Goal: Navigation & Orientation: Understand site structure

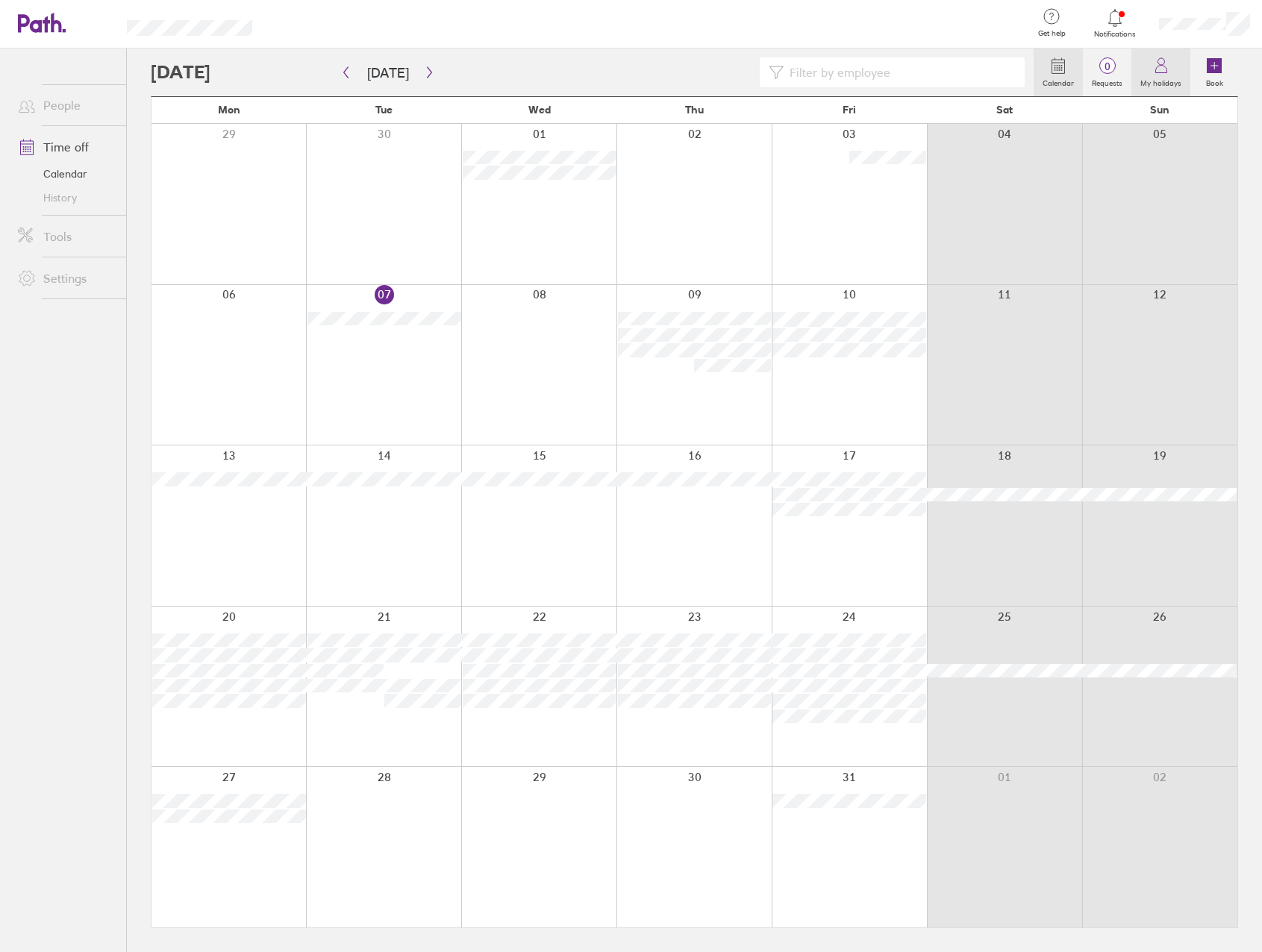
click at [1161, 71] on icon at bounding box center [1161, 65] width 18 height 18
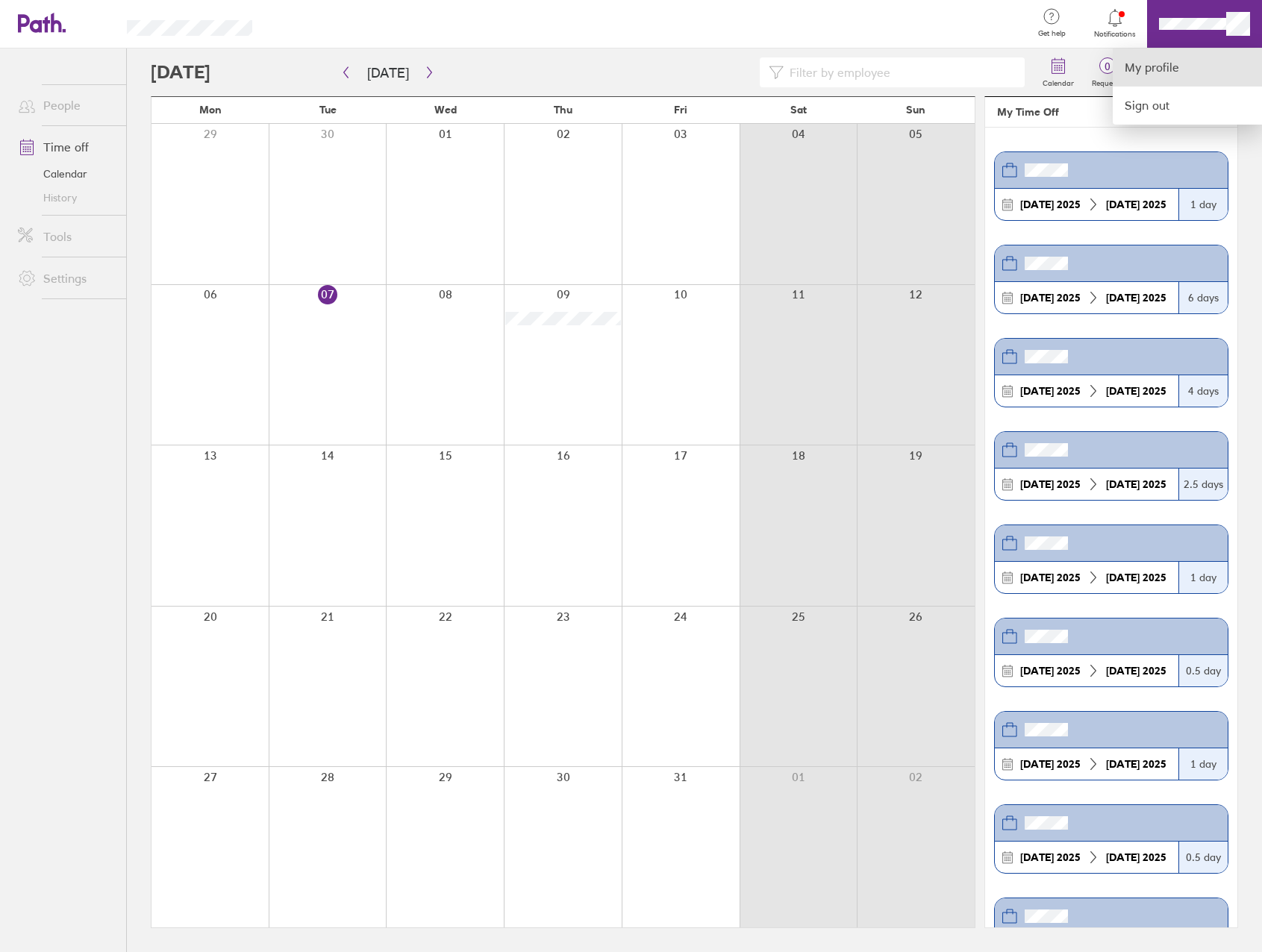
click at [1146, 70] on link "My profile" at bounding box center [1188, 67] width 149 height 38
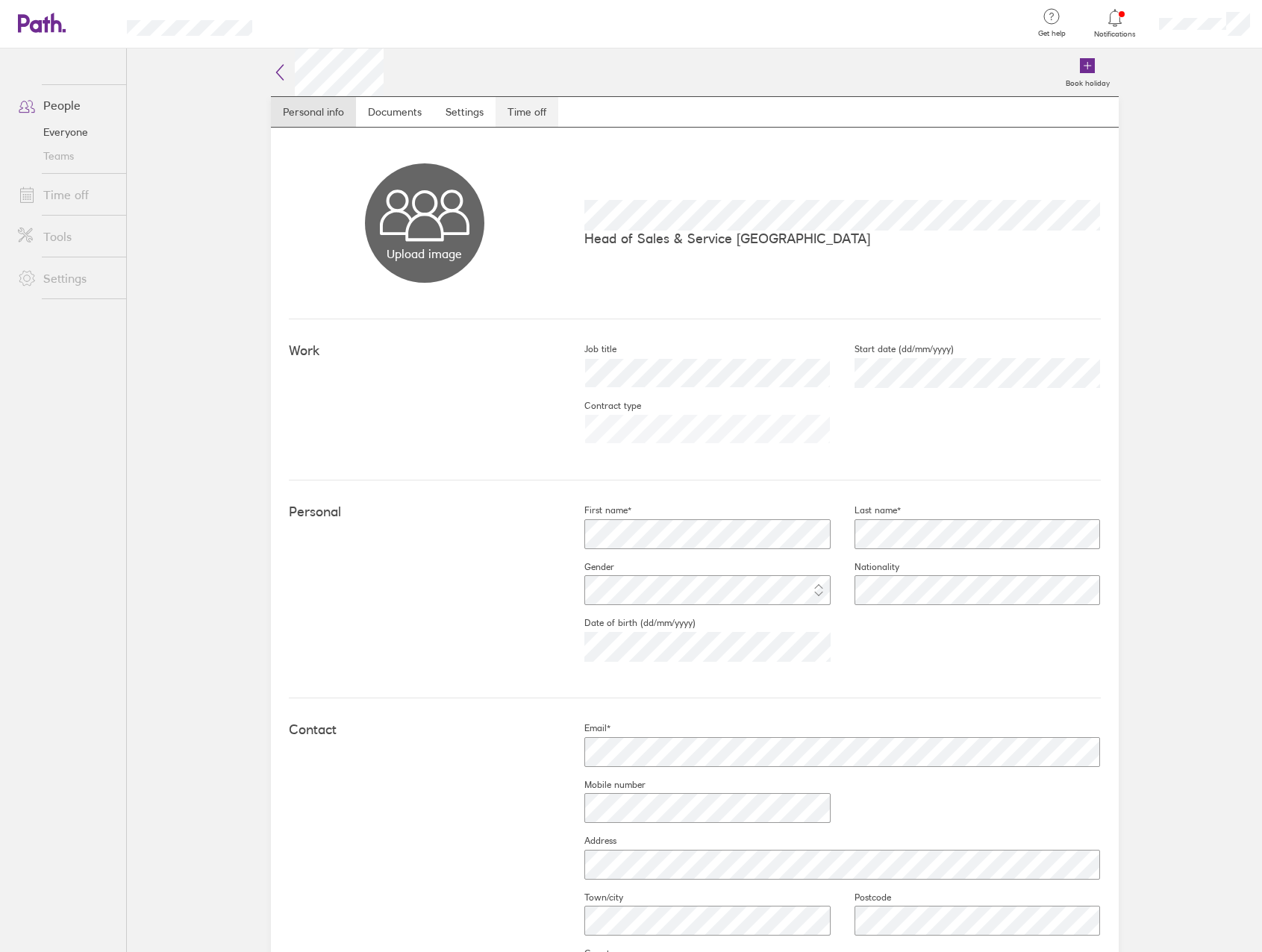
click at [530, 115] on link "Time off" at bounding box center [526, 111] width 63 height 30
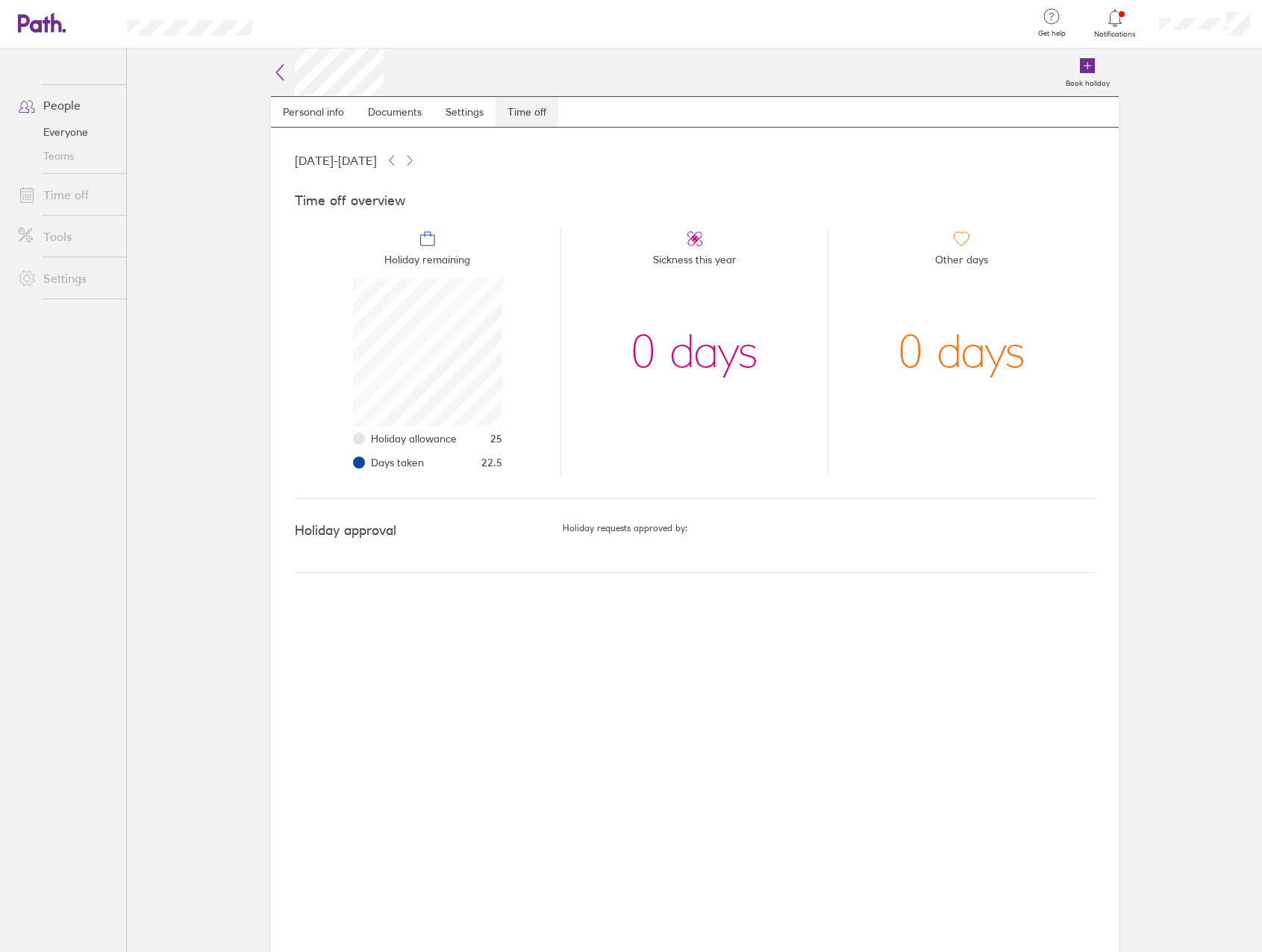
scroll to position [149, 149]
click at [60, 129] on link "Everyone" at bounding box center [66, 132] width 120 height 24
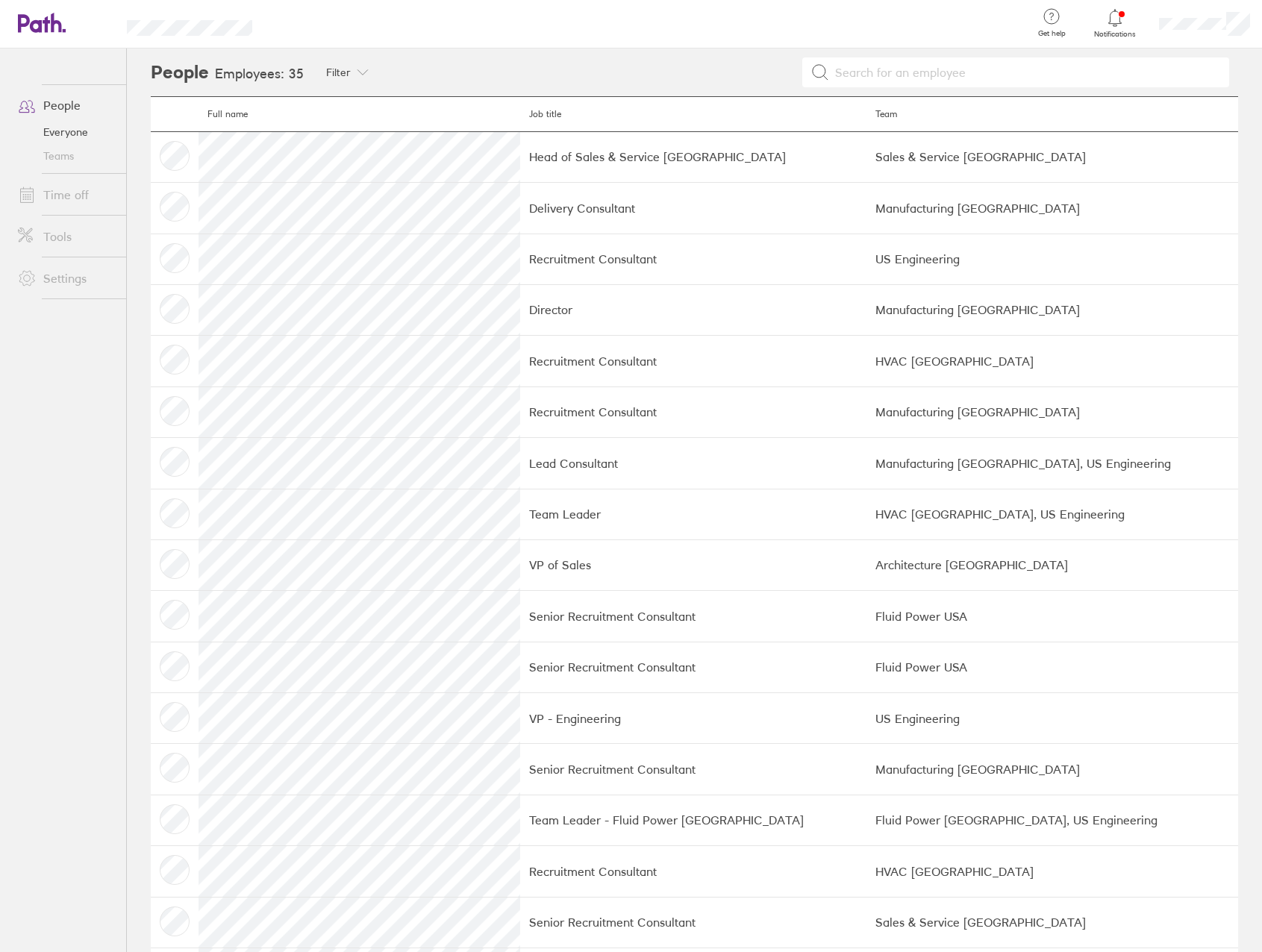
click at [49, 98] on link "People" at bounding box center [66, 105] width 120 height 30
click at [56, 31] on icon at bounding box center [42, 22] width 48 height 20
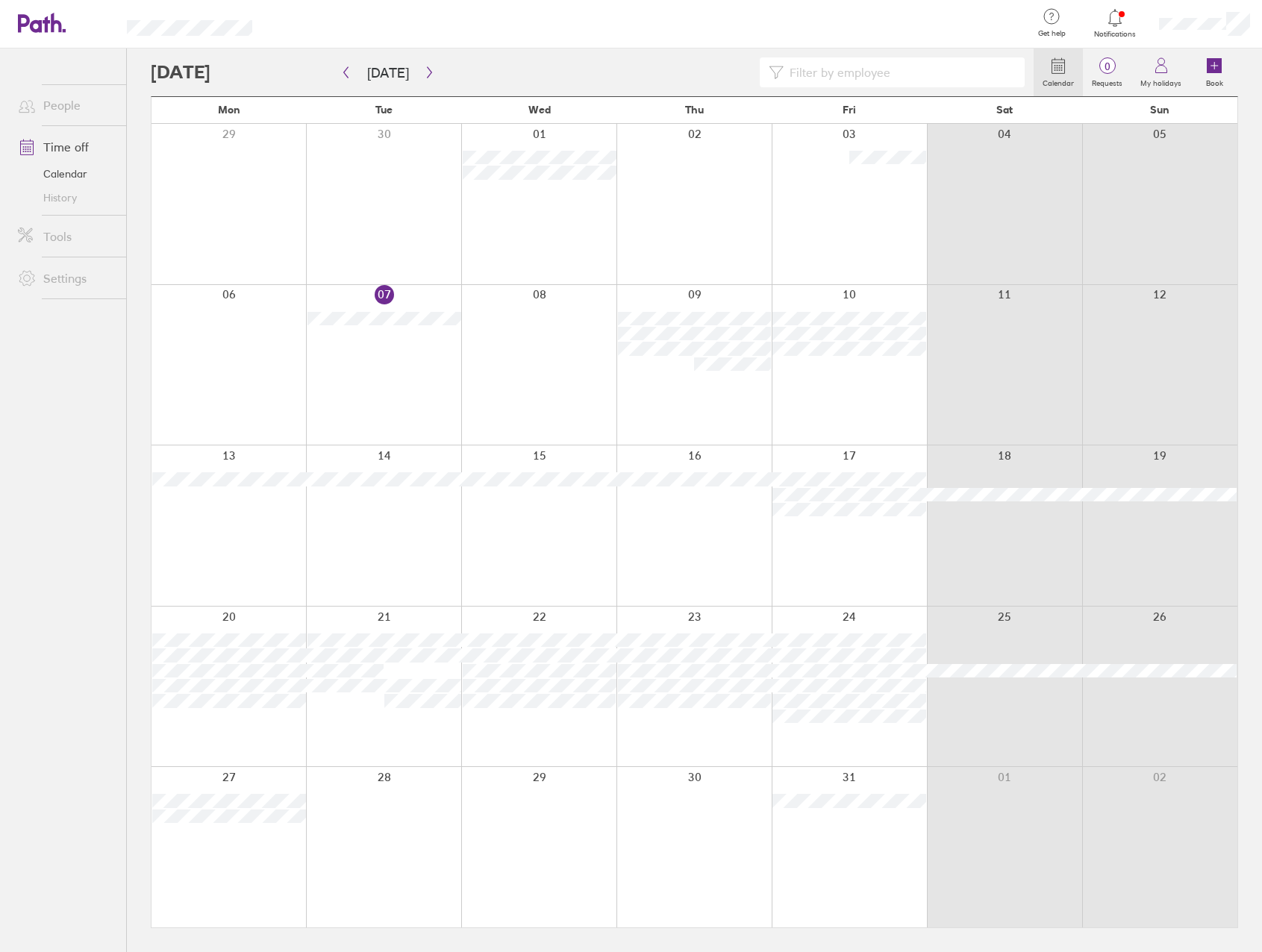
click at [557, 577] on div at bounding box center [539, 526] width 156 height 160
